Goal: Task Accomplishment & Management: Complete application form

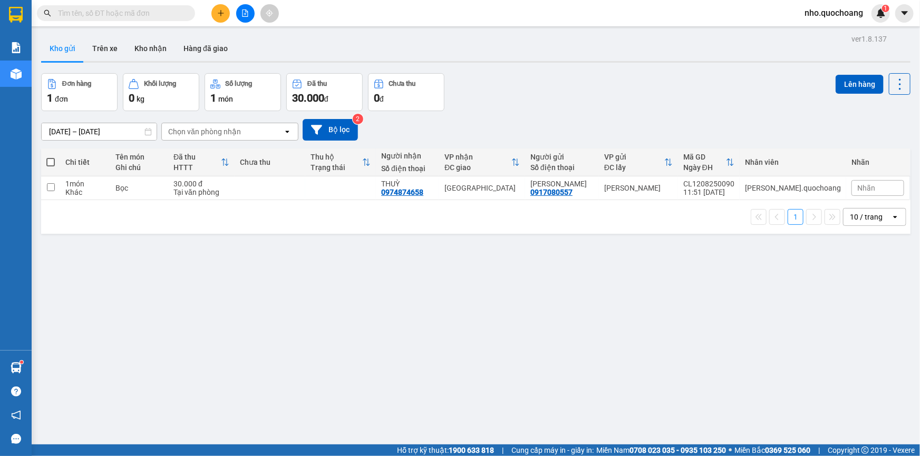
scroll to position [48, 0]
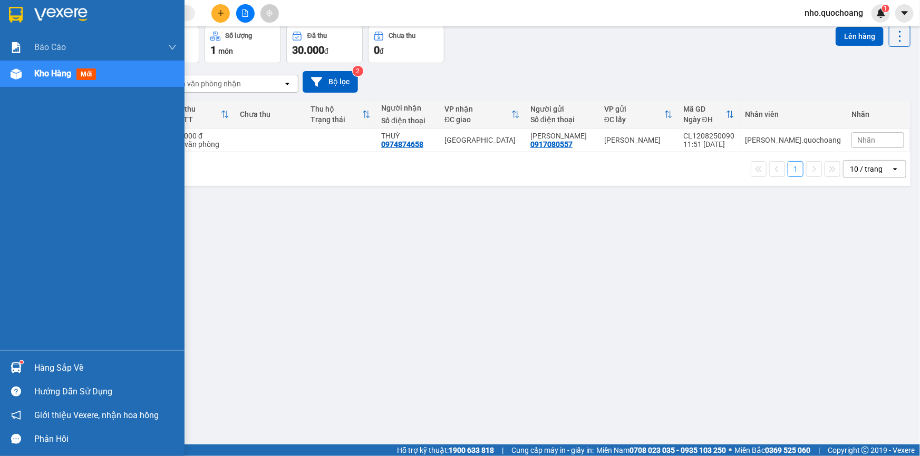
click at [48, 374] on div "Hàng sắp về" at bounding box center [105, 368] width 142 height 16
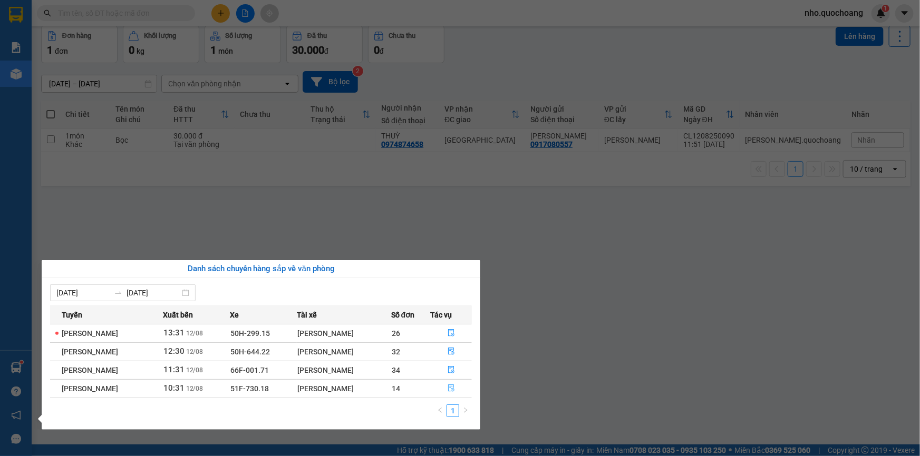
click at [454, 385] on icon "file-done" at bounding box center [450, 388] width 7 height 7
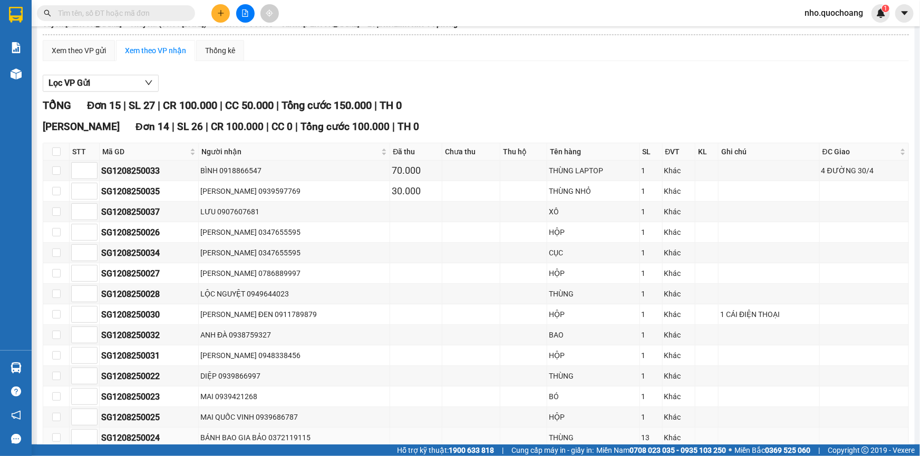
scroll to position [143, 0]
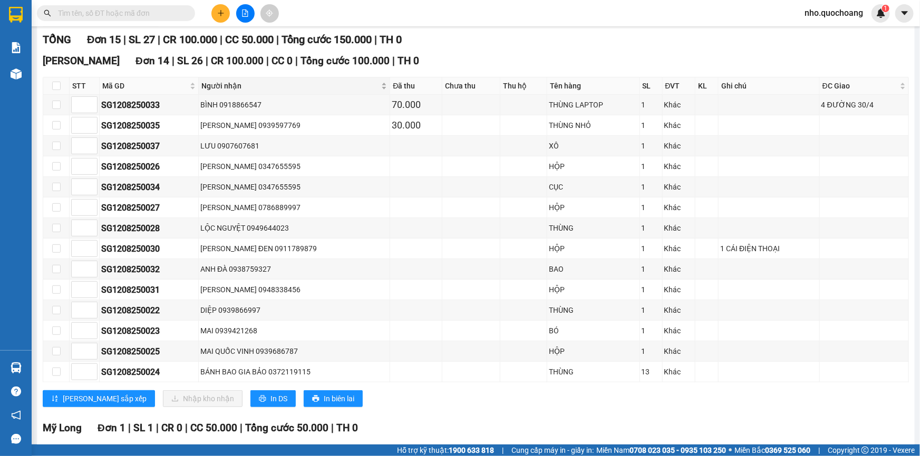
click at [341, 90] on span "Người nhận" at bounding box center [290, 86] width 178 height 12
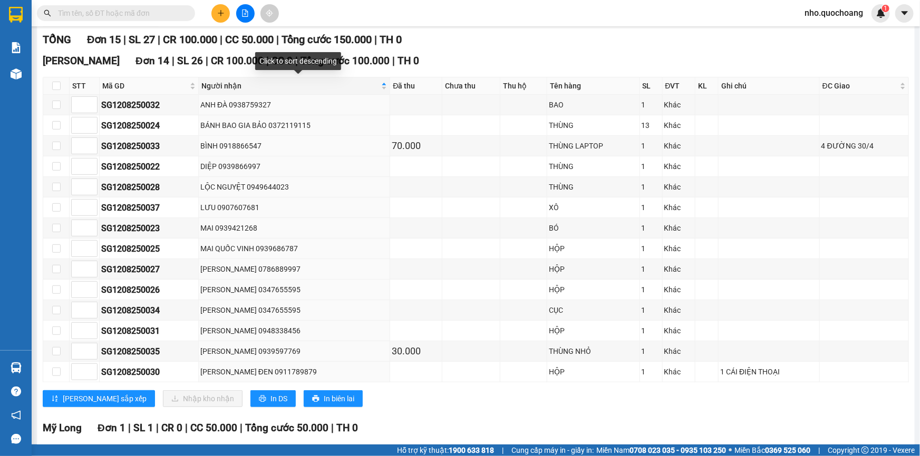
click at [516, 77] on th "Thu hộ" at bounding box center [523, 85] width 47 height 17
click at [613, 121] on div "THÙNG" at bounding box center [593, 126] width 89 height 12
drag, startPoint x: 314, startPoint y: 159, endPoint x: 0, endPoint y: 85, distance: 322.0
click at [309, 157] on td "DIỆP 0939866997" at bounding box center [294, 167] width 191 height 21
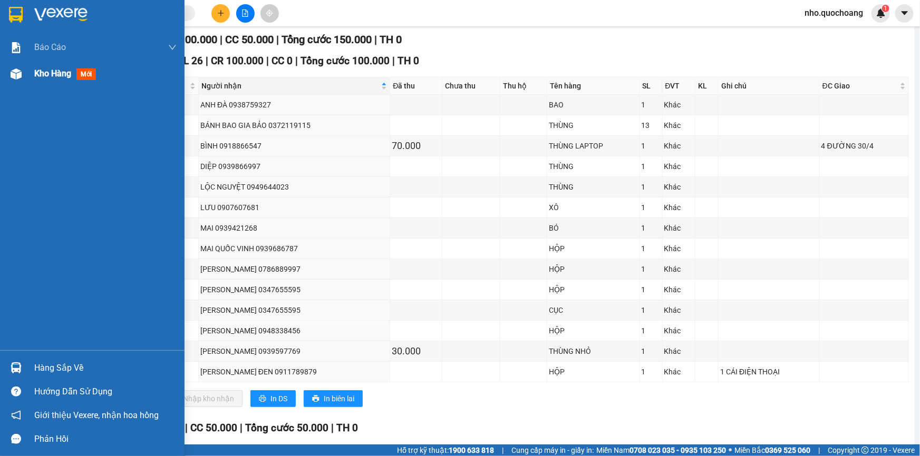
click at [51, 75] on span "Kho hàng" at bounding box center [52, 74] width 37 height 10
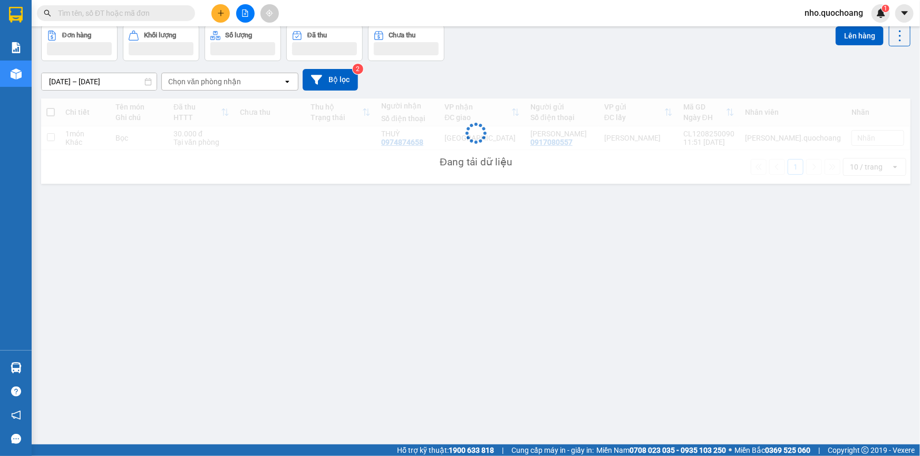
scroll to position [48, 0]
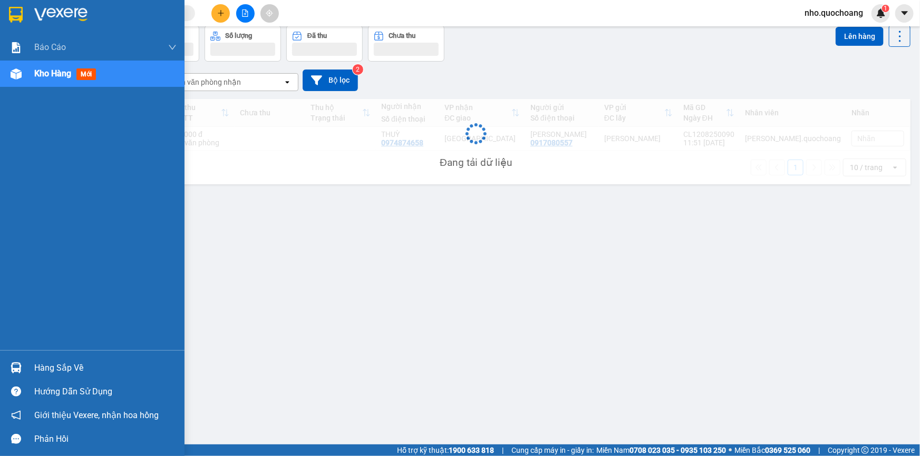
click at [53, 364] on div "Hàng sắp về" at bounding box center [105, 368] width 142 height 16
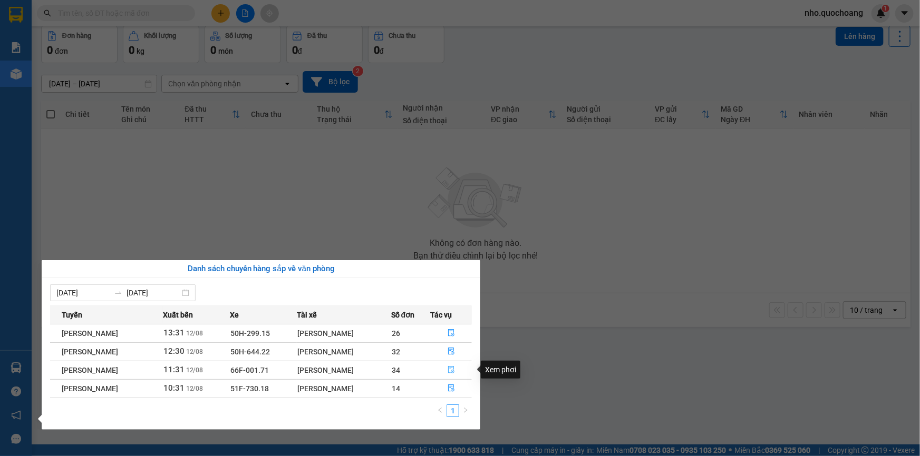
click at [454, 371] on icon "file-done" at bounding box center [451, 369] width 6 height 7
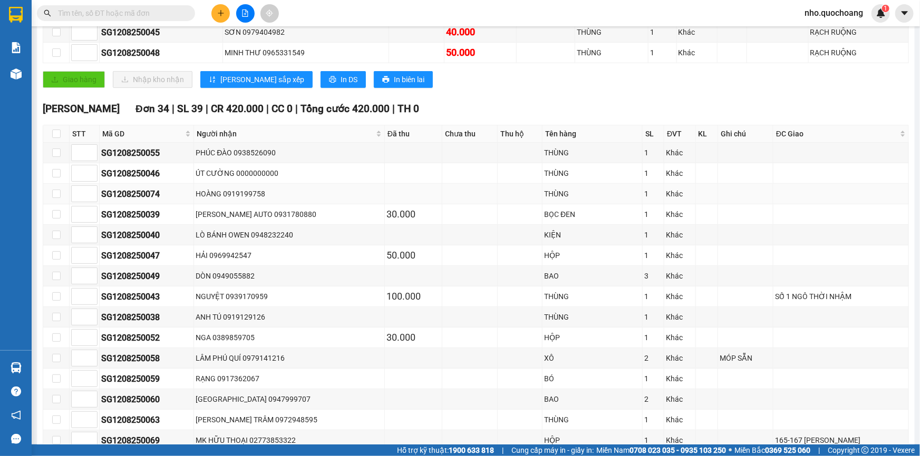
scroll to position [239, 0]
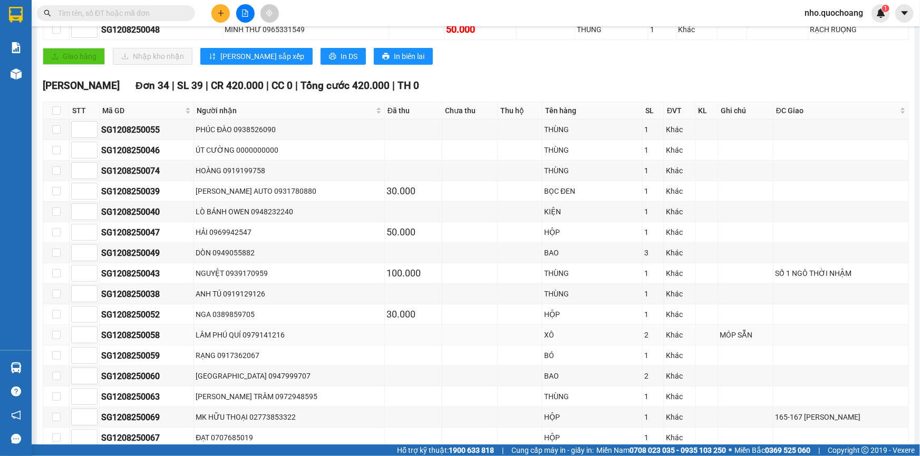
click at [617, 329] on div "XÔ" at bounding box center [592, 335] width 96 height 12
click at [695, 346] on td "Khác" at bounding box center [679, 356] width 31 height 21
click at [724, 333] on div "MÓP SẴN" at bounding box center [745, 335] width 52 height 12
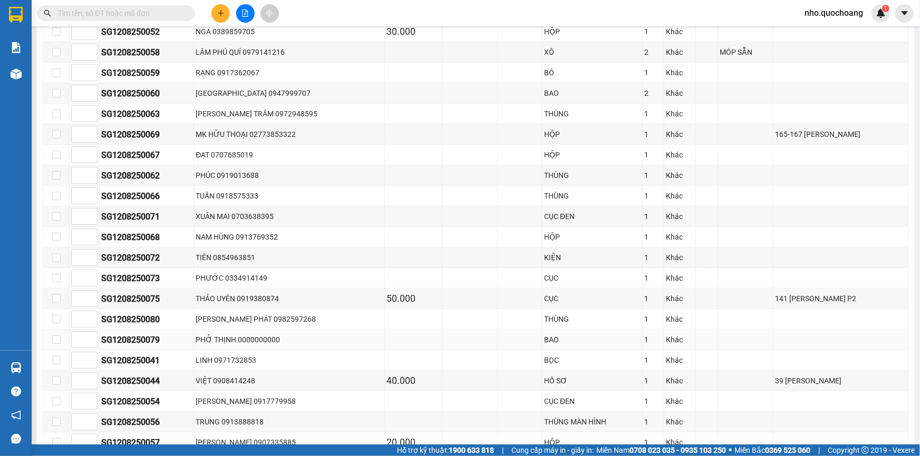
scroll to position [574, 0]
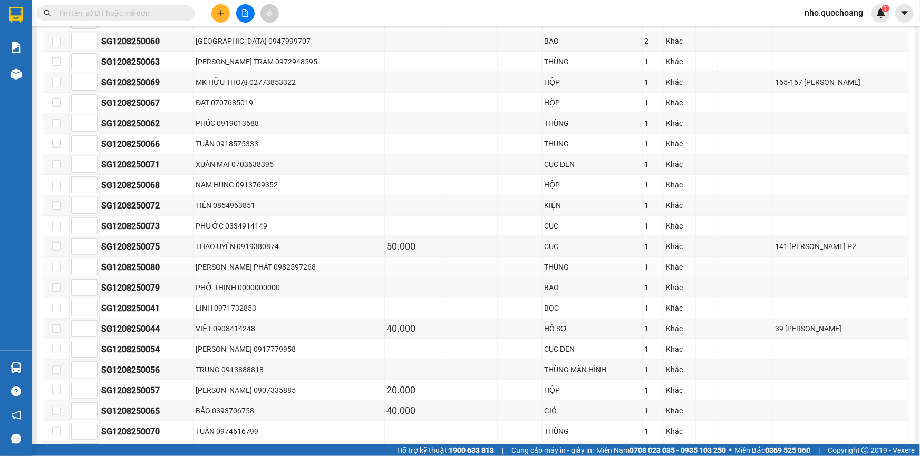
click at [796, 257] on td at bounding box center [840, 267] width 135 height 21
drag, startPoint x: 791, startPoint y: 332, endPoint x: 789, endPoint y: 327, distance: 5.5
click at [791, 332] on td "39 [PERSON_NAME]" at bounding box center [840, 329] width 135 height 21
drag, startPoint x: 788, startPoint y: 327, endPoint x: 788, endPoint y: 286, distance: 40.6
click at [788, 325] on div "39 [PERSON_NAME]" at bounding box center [841, 329] width 132 height 12
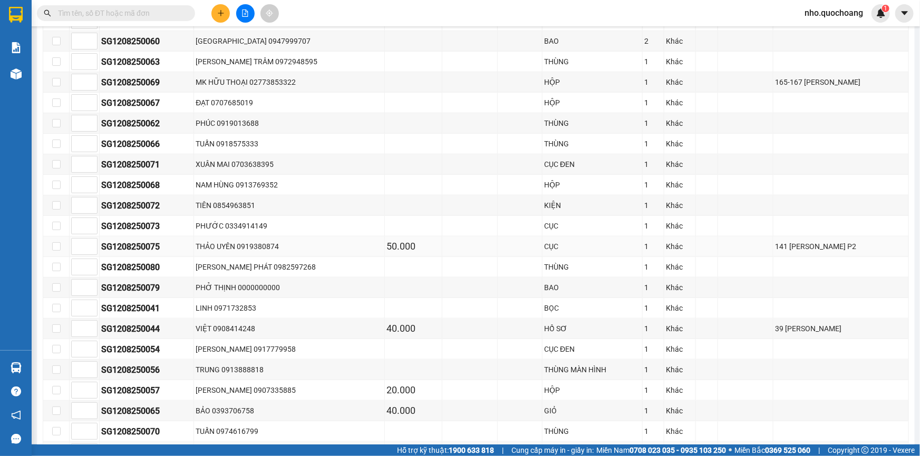
click at [791, 247] on div "141 [PERSON_NAME] P2" at bounding box center [841, 247] width 132 height 12
click at [791, 243] on div "141 [PERSON_NAME] P2" at bounding box center [841, 247] width 132 height 12
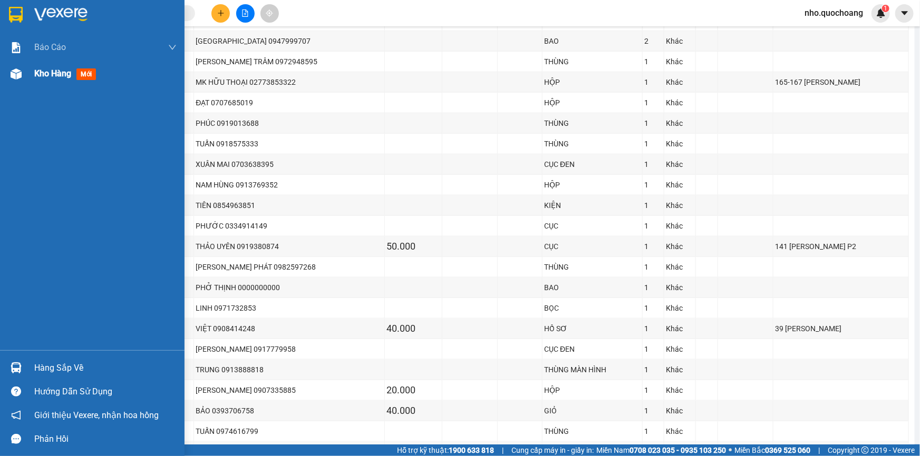
click at [47, 86] on div "Kho hàng mới" at bounding box center [105, 74] width 142 height 26
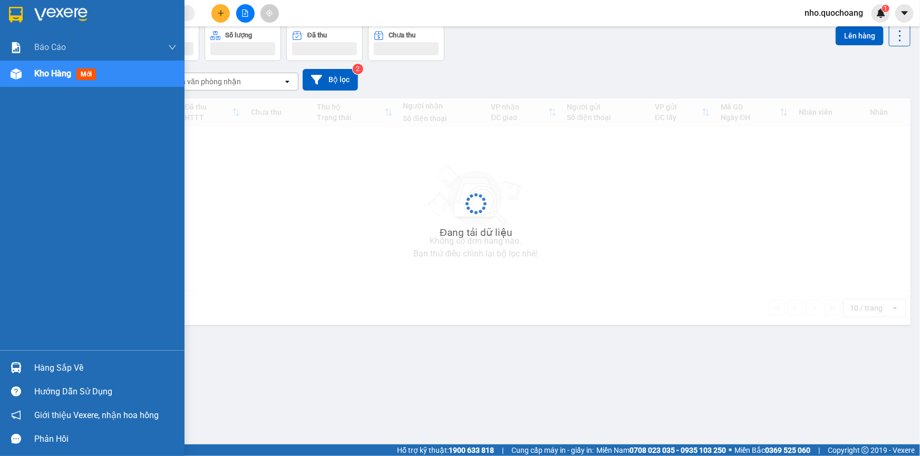
scroll to position [48, 0]
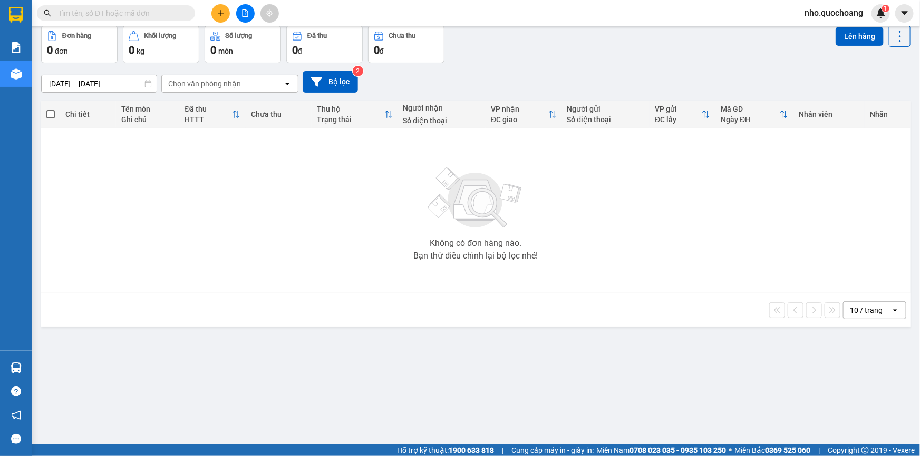
click at [473, 207] on img at bounding box center [475, 198] width 105 height 74
click at [216, 10] on button at bounding box center [220, 13] width 18 height 18
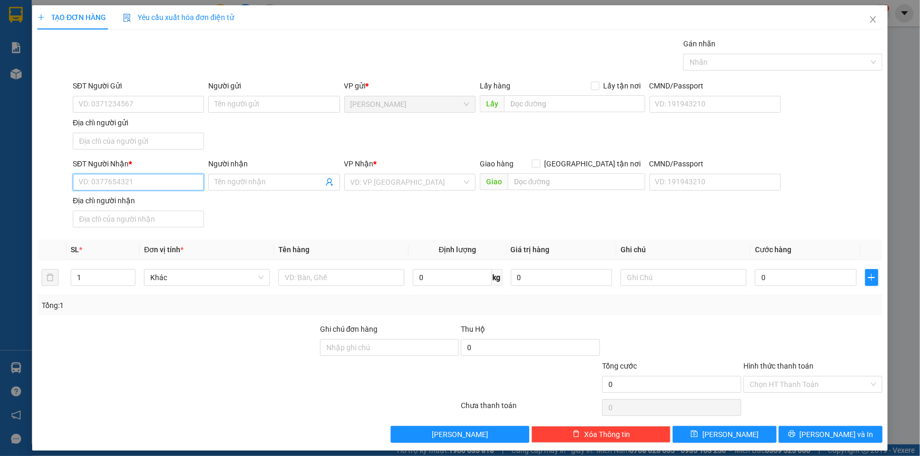
click at [119, 187] on input "SĐT Người Nhận *" at bounding box center [138, 182] width 131 height 17
type input "0903666444"
drag, startPoint x: 150, startPoint y: 204, endPoint x: 142, endPoint y: 147, distance: 57.9
click at [150, 203] on div "0903666444 - [GEOGRAPHIC_DATA]" at bounding box center [138, 203] width 119 height 12
type input "[PERSON_NAME]"
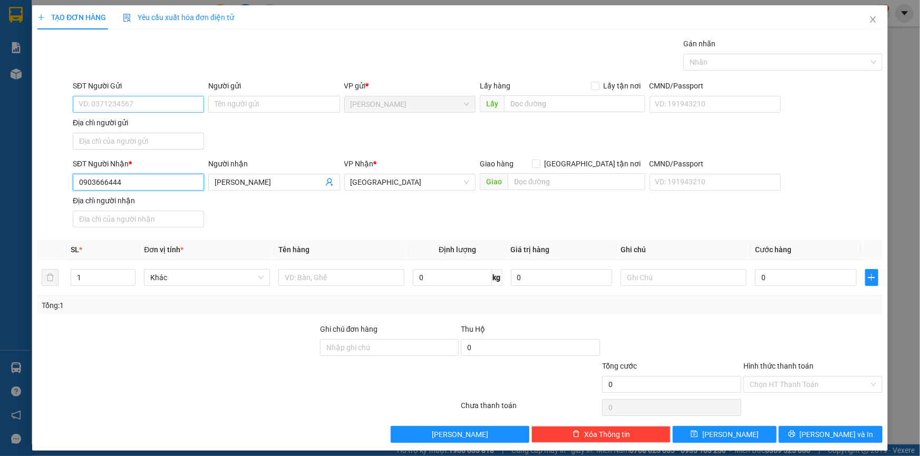
type input "0903666444"
click at [139, 100] on input "SĐT Người Gửi" at bounding box center [138, 104] width 131 height 17
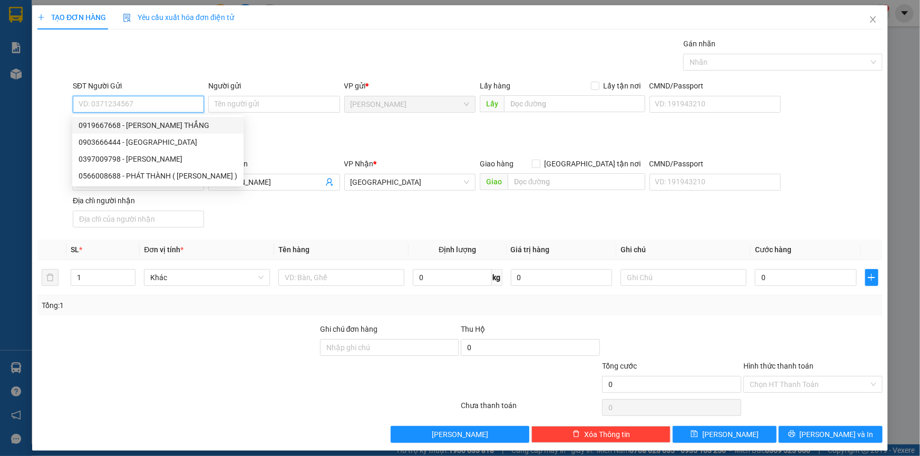
click at [152, 121] on div "0919667668 - [PERSON_NAME] THẮNG" at bounding box center [158, 126] width 159 height 12
type input "0919667668"
type input "[PERSON_NAME] THẮNG"
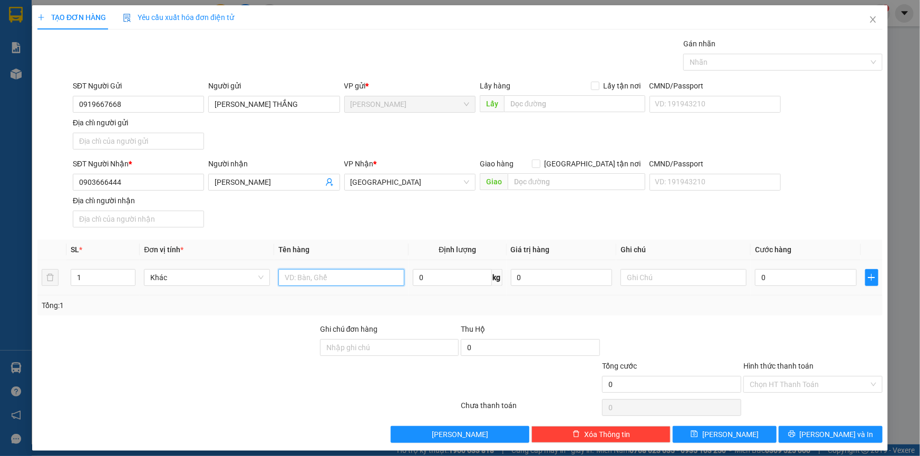
click at [310, 277] on input "text" at bounding box center [341, 277] width 126 height 17
drag, startPoint x: 330, startPoint y: 278, endPoint x: 73, endPoint y: 308, distance: 259.0
click at [73, 308] on div "SL * Đơn vị tính * Tên hàng Định lượng Giá trị hàng Ghi chú Cước hàng 1 Khác ba…" at bounding box center [459, 278] width 845 height 76
type input "b"
type input "BAO GIẤY"
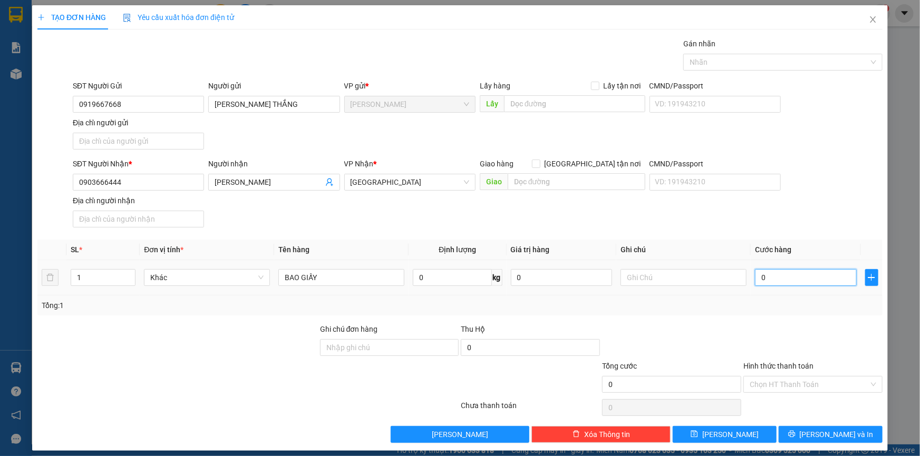
click at [780, 272] on input "0" at bounding box center [806, 277] width 102 height 17
type input "3"
type input "30"
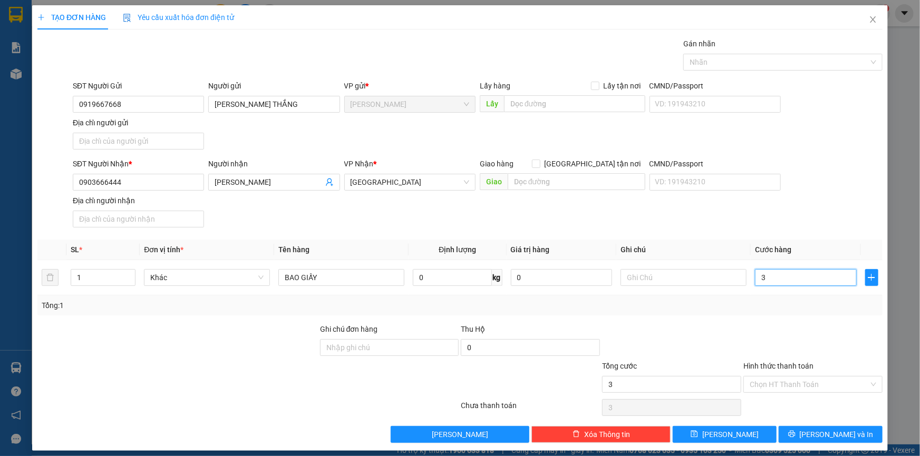
type input "30"
type input "30.000"
click at [777, 388] on input "Hình thức thanh toán" at bounding box center [808, 385] width 119 height 16
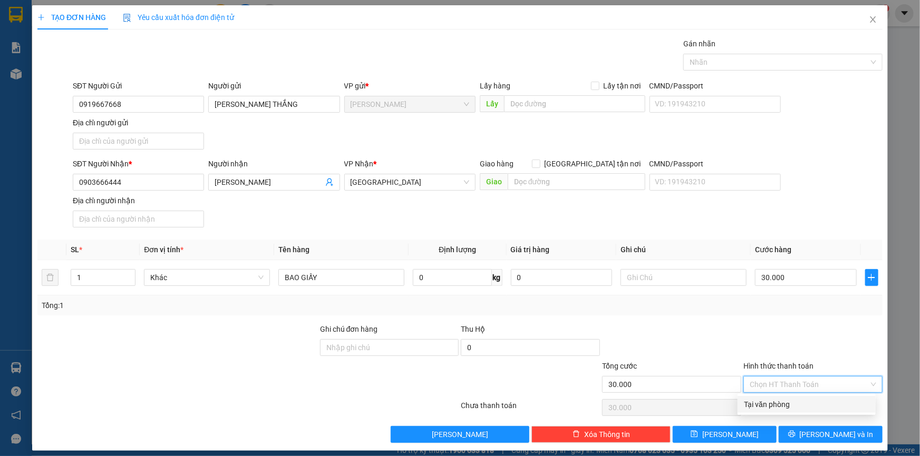
click at [791, 407] on div "Tại văn phòng" at bounding box center [806, 405] width 125 height 12
type input "0"
click at [160, 134] on input "Địa chỉ người gửi" at bounding box center [138, 141] width 131 height 17
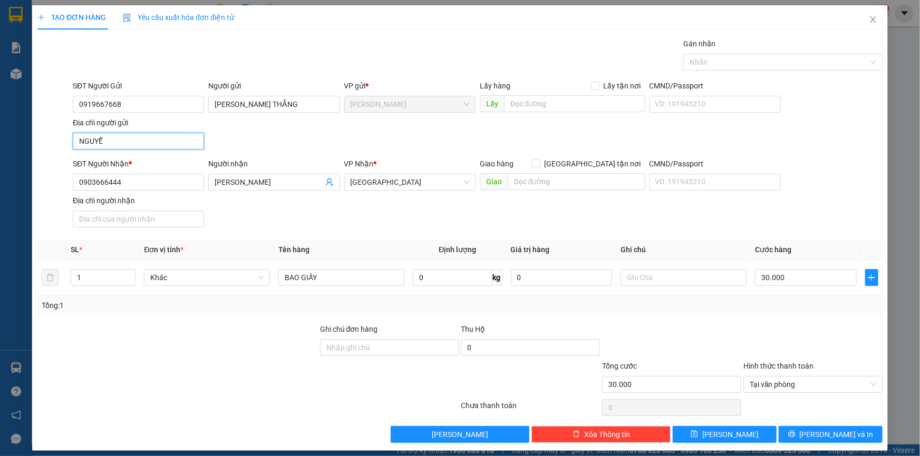
type input "[PERSON_NAME],[PERSON_NAME] LÃNH,[GEOGRAPHIC_DATA]"
click at [812, 437] on button "[PERSON_NAME] và In" at bounding box center [830, 434] width 104 height 17
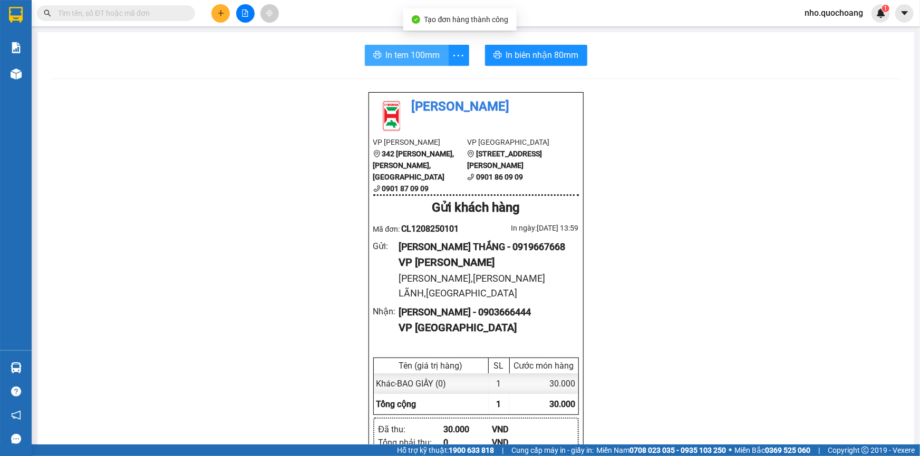
click at [420, 47] on button "In tem 100mm" at bounding box center [407, 55] width 84 height 21
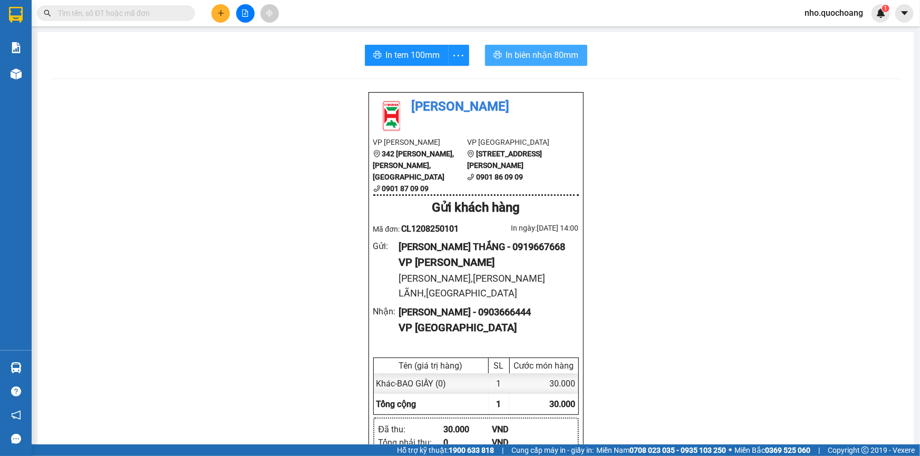
click at [531, 56] on span "In biên nhận 80mm" at bounding box center [542, 54] width 73 height 13
